Goal: Task Accomplishment & Management: Manage account settings

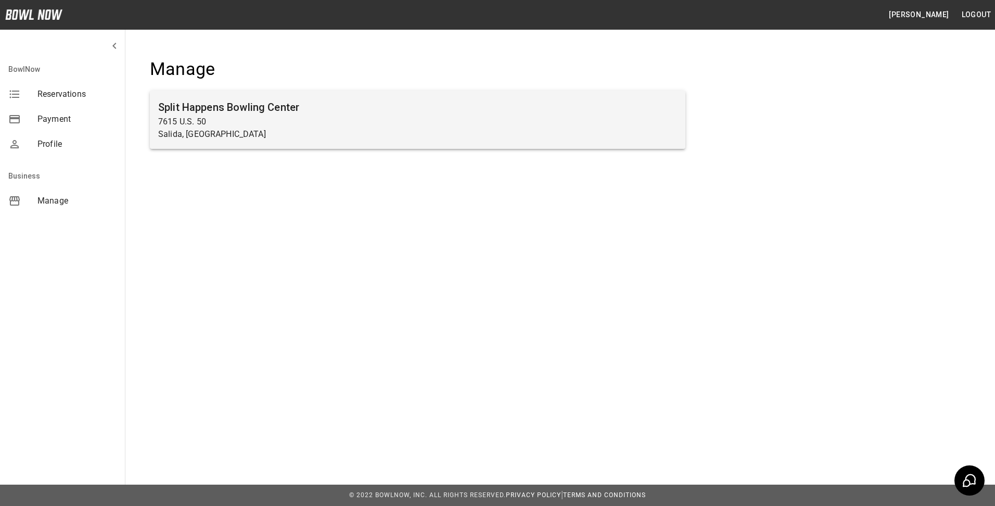
click at [263, 113] on h6 "Split Happens Bowling Center" at bounding box center [417, 107] width 519 height 17
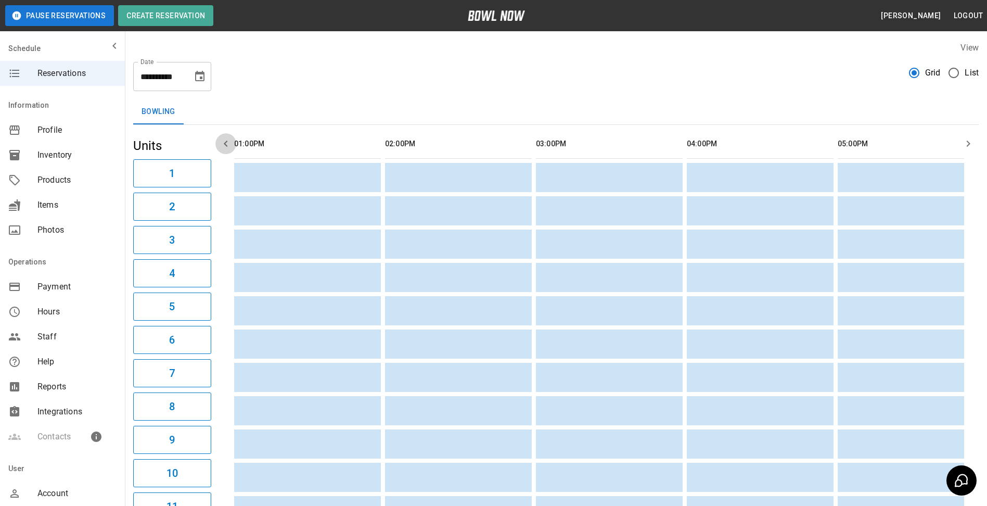
click at [228, 147] on icon "button" at bounding box center [226, 143] width 12 height 12
drag, startPoint x: 244, startPoint y: 144, endPoint x: 402, endPoint y: 147, distance: 158.2
click at [402, 147] on tr "sticky table" at bounding box center [991, 144] width 1515 height 30
click at [232, 144] on icon "button" at bounding box center [226, 143] width 12 height 12
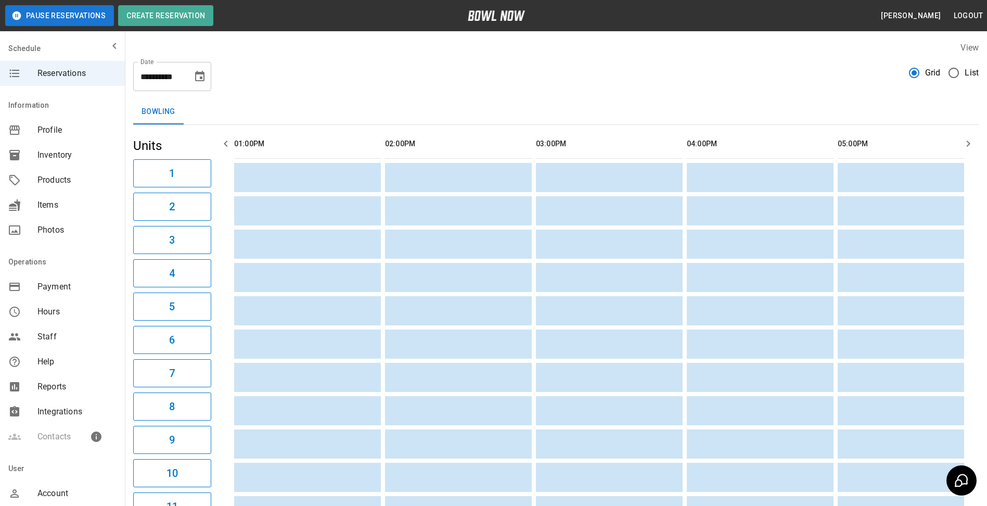
click at [232, 144] on icon "button" at bounding box center [226, 143] width 12 height 12
click at [107, 80] on div "Reservations" at bounding box center [62, 73] width 125 height 25
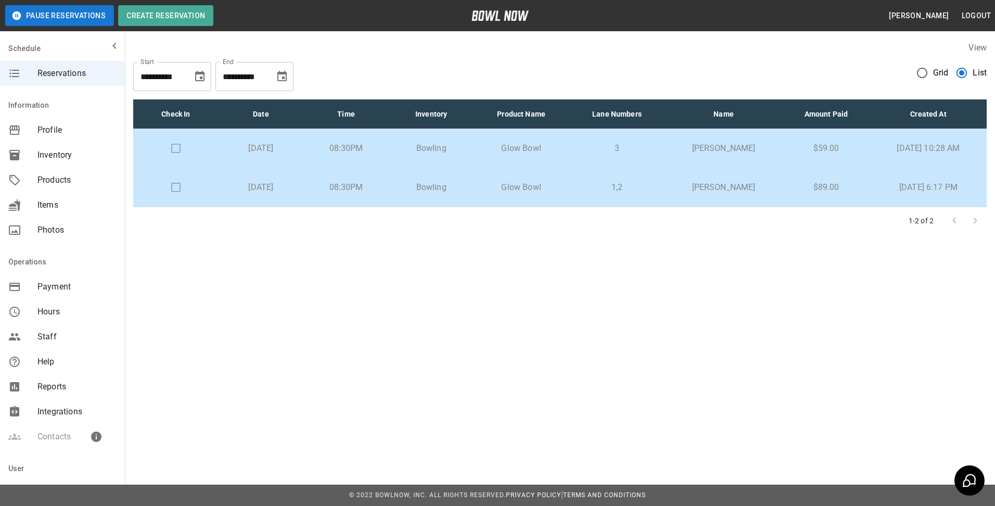
click at [756, 194] on td "[PERSON_NAME]" at bounding box center [723, 187] width 117 height 39
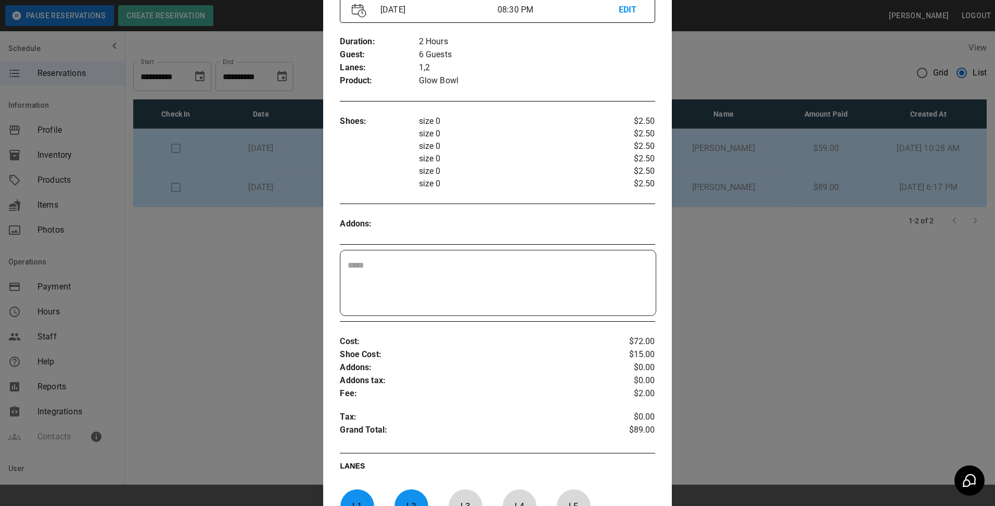
scroll to position [173, 0]
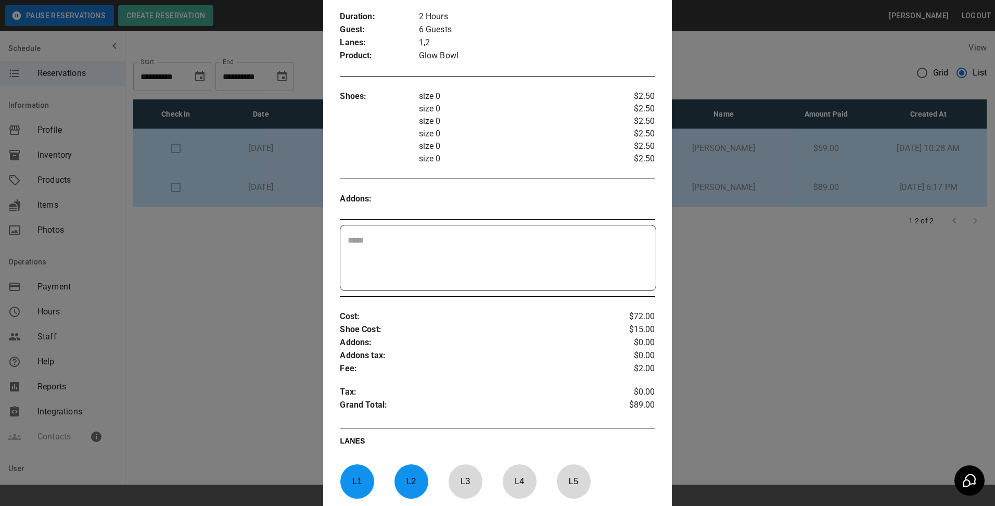
click at [744, 282] on div at bounding box center [497, 253] width 995 height 506
